Goal: Find specific page/section: Find specific page/section

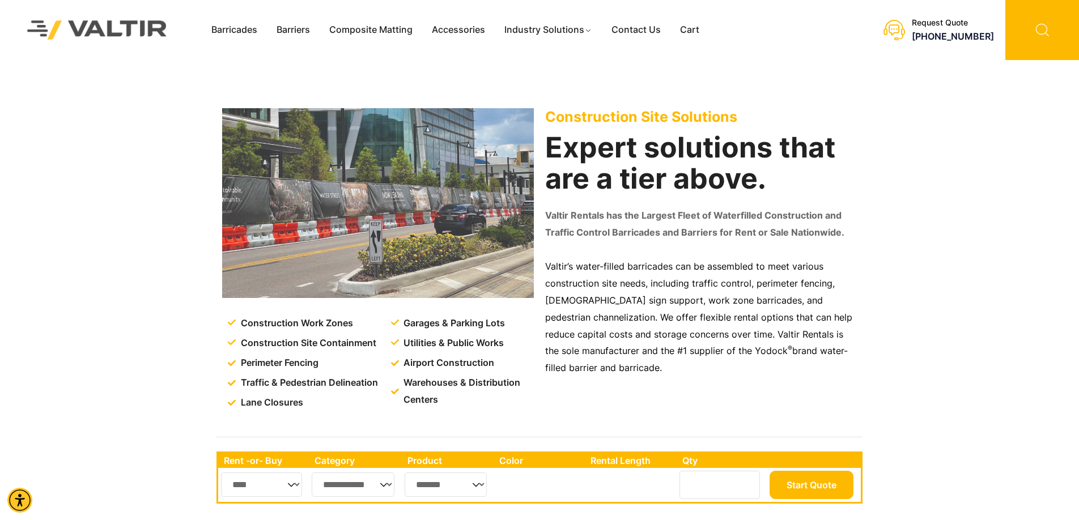
click at [1048, 31] on icon at bounding box center [1042, 30] width 74 height 60
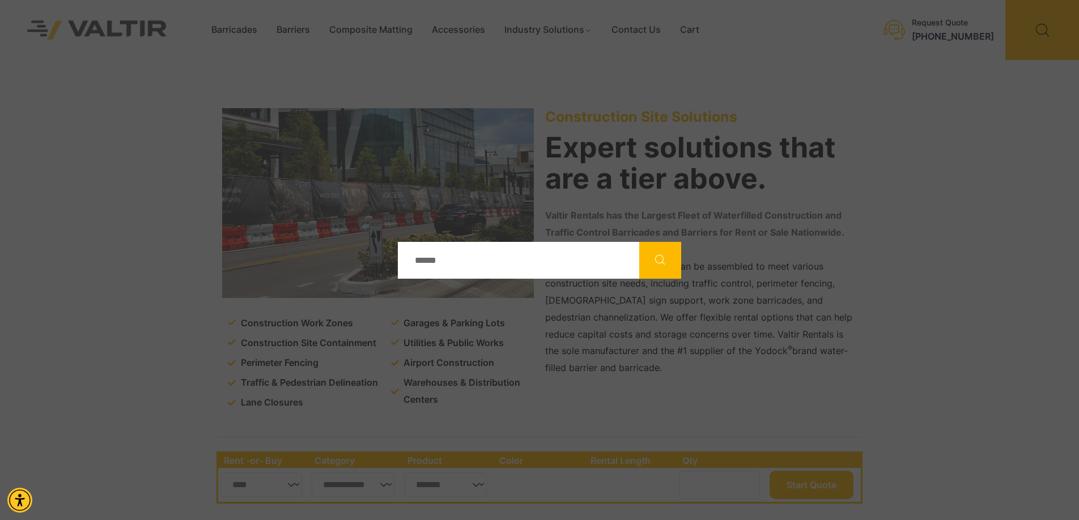
click at [0, 0] on div "Join our mailing list for exciting Valtir Rentals ​news! I want to learn more! …" at bounding box center [0, 0] width 0 height 0
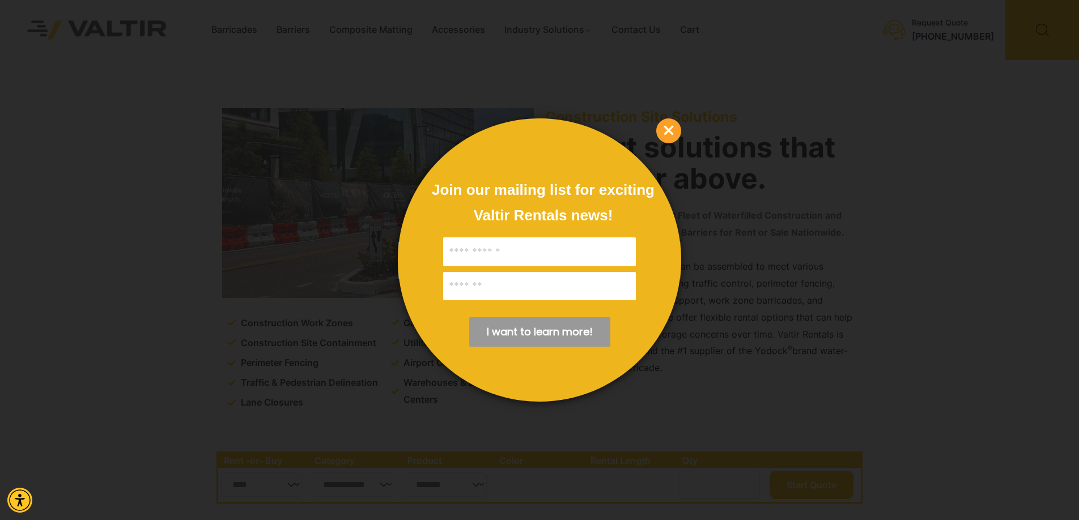
click at [674, 133] on span "×" at bounding box center [668, 130] width 25 height 25
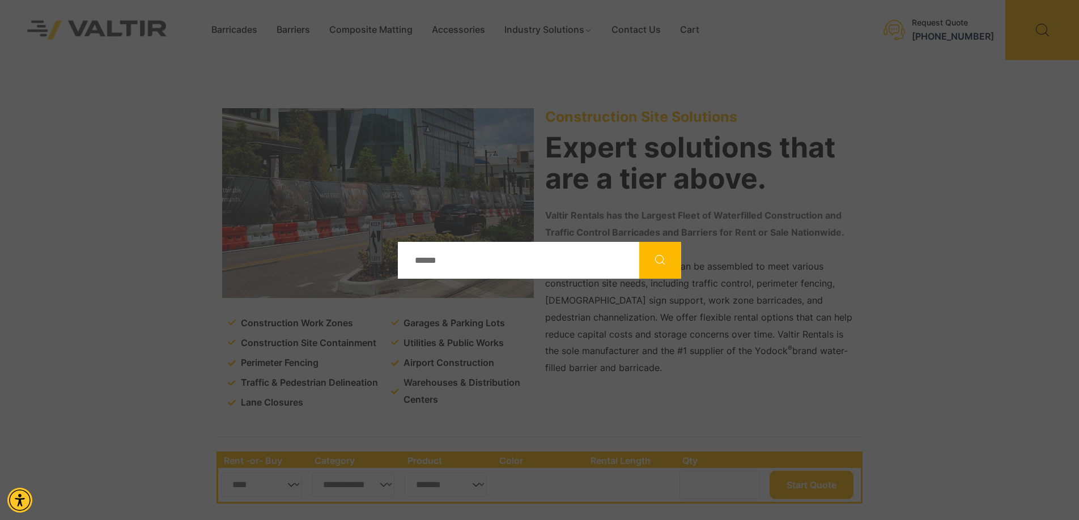
click at [449, 262] on input "Search" at bounding box center [518, 260] width 241 height 37
type input "*****"
click at [639, 242] on button "Search" at bounding box center [660, 260] width 42 height 37
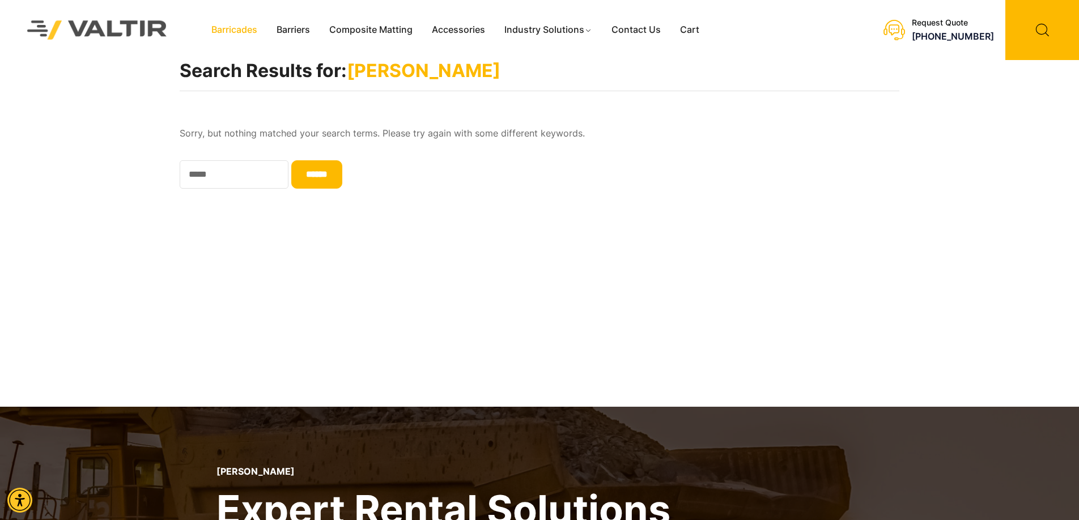
click at [235, 32] on link "Barricades" at bounding box center [234, 30] width 65 height 17
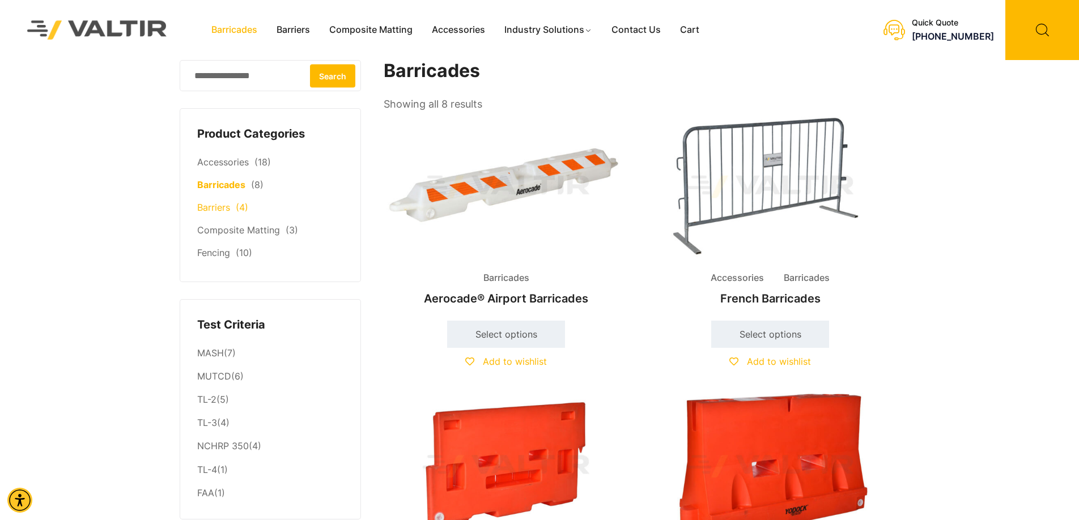
click at [211, 208] on link "Barriers" at bounding box center [213, 207] width 33 height 11
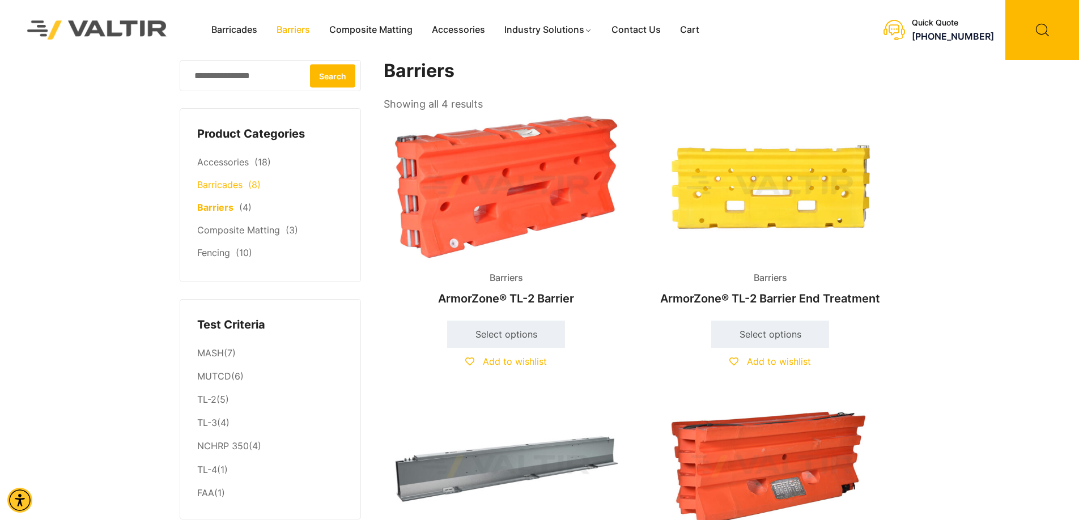
click at [215, 190] on link "Barricades" at bounding box center [219, 184] width 45 height 11
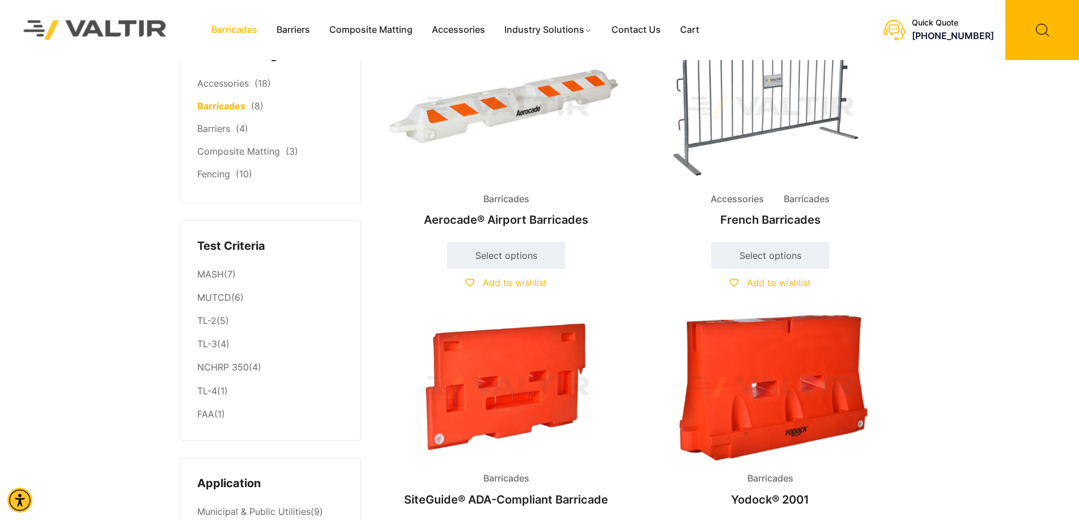
scroll to position [77, 0]
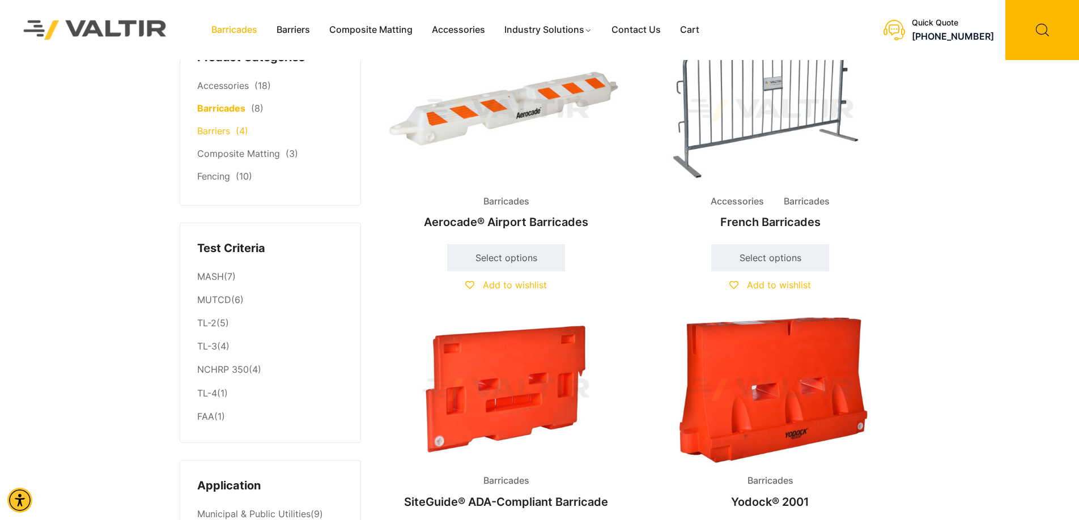
click at [218, 133] on link "Barriers" at bounding box center [213, 130] width 33 height 11
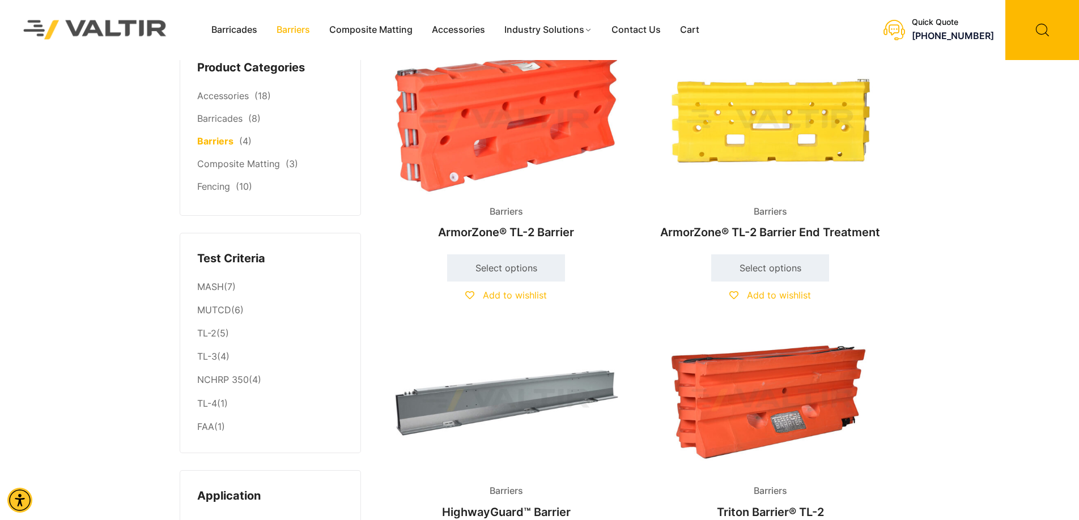
scroll to position [57, 0]
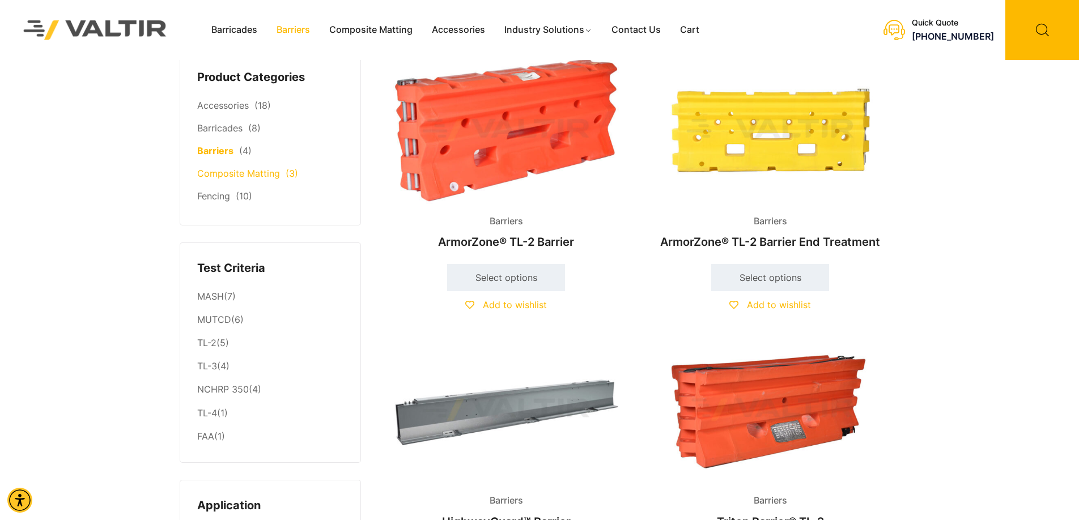
click at [220, 178] on link "Composite Matting" at bounding box center [238, 173] width 83 height 11
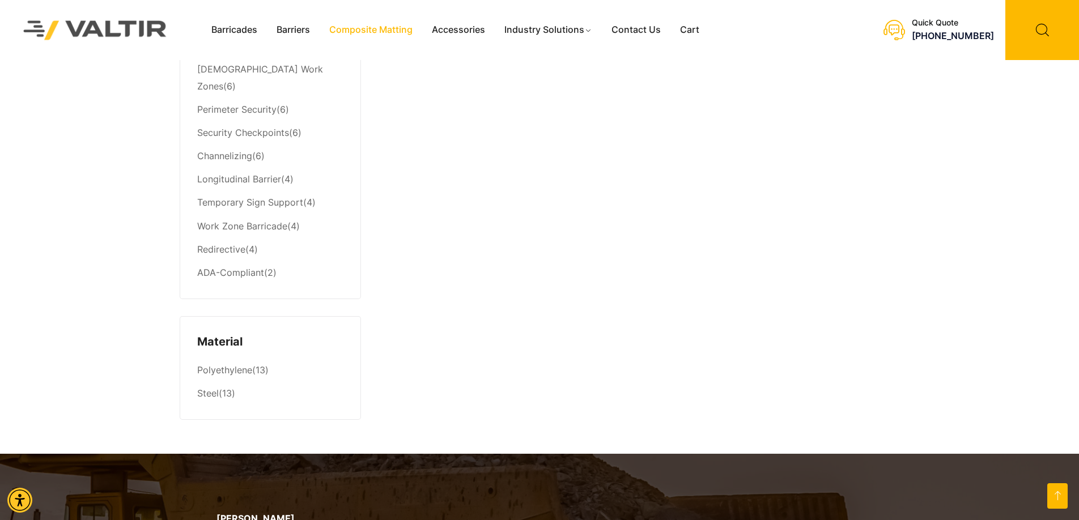
scroll to position [710, 0]
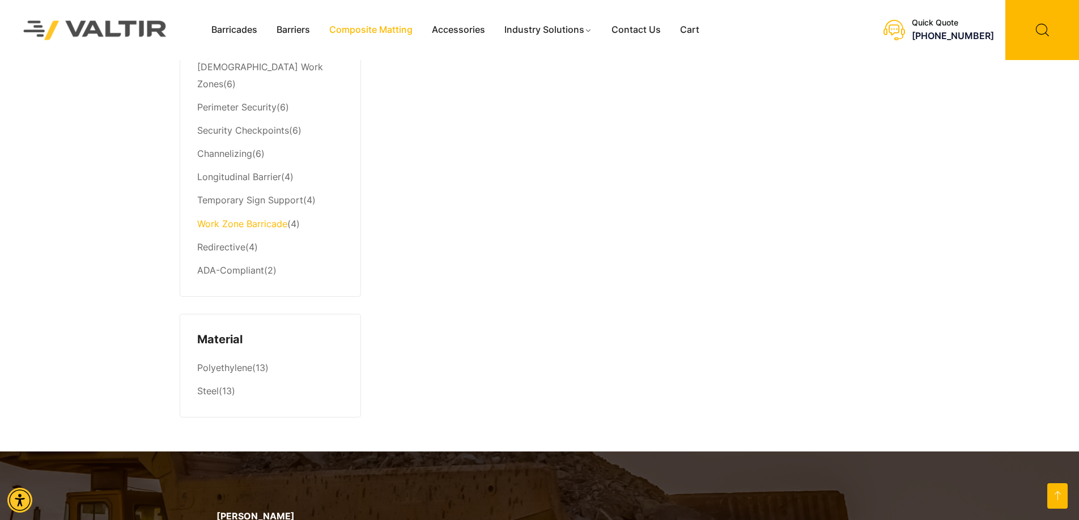
click at [260, 218] on link "Work Zone Barricade" at bounding box center [242, 223] width 90 height 11
